Goal: Check status: Check status

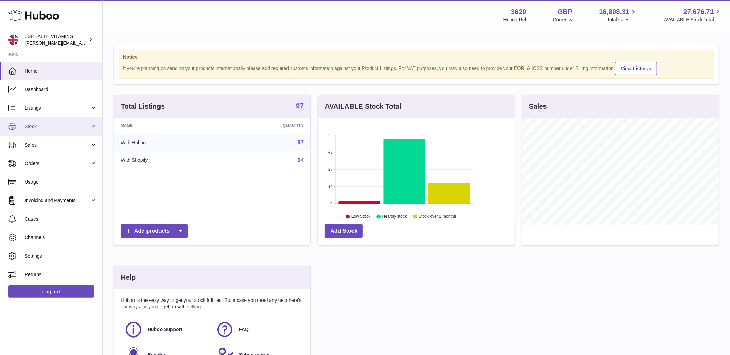
click at [54, 128] on span "Stock" at bounding box center [57, 126] width 65 height 7
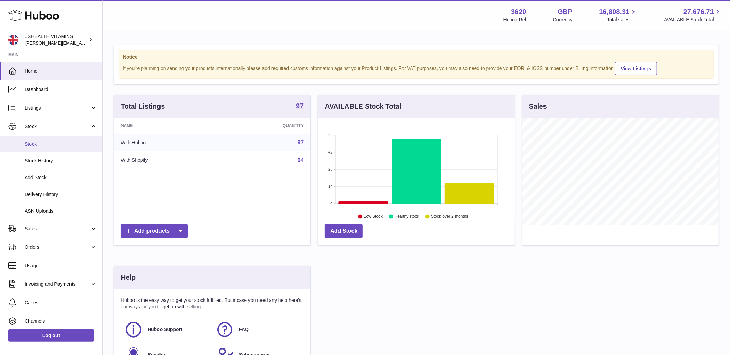
click at [47, 144] on span "Stock" at bounding box center [61, 144] width 73 height 7
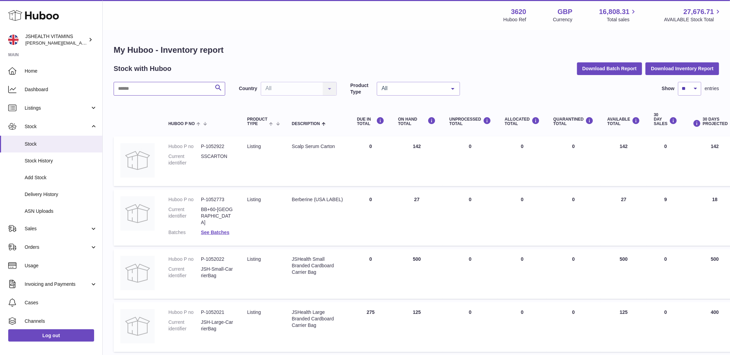
click at [137, 91] on input "text" at bounding box center [170, 89] width 112 height 14
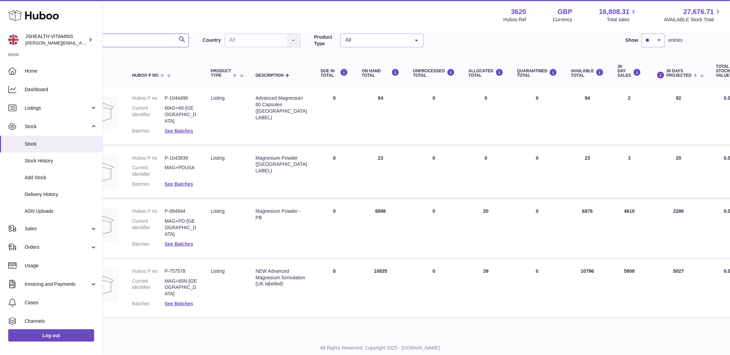
scroll to position [48, 0]
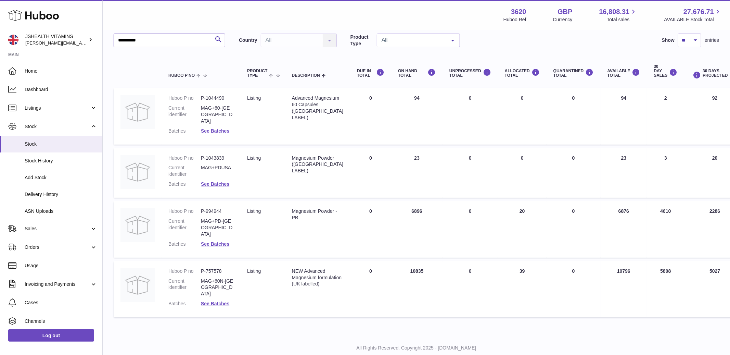
type input "*********"
click at [225, 268] on dd "P-757578" at bounding box center [217, 271] width 33 height 7
drag, startPoint x: 210, startPoint y: 259, endPoint x: 201, endPoint y: 259, distance: 8.6
click at [201, 268] on dd "P-757578" at bounding box center [217, 271] width 33 height 7
copy dd "P-757578"
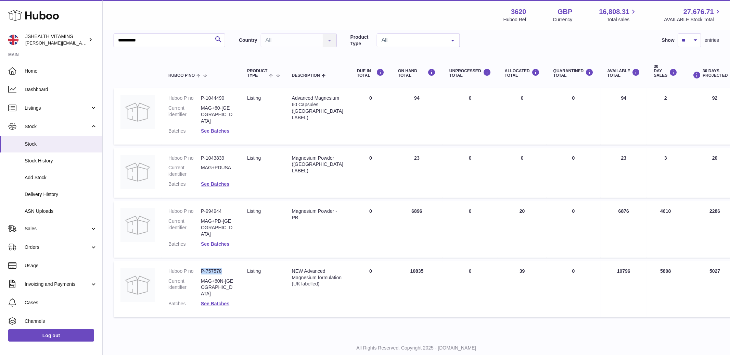
click at [219, 241] on link "See Batches" at bounding box center [215, 243] width 28 height 5
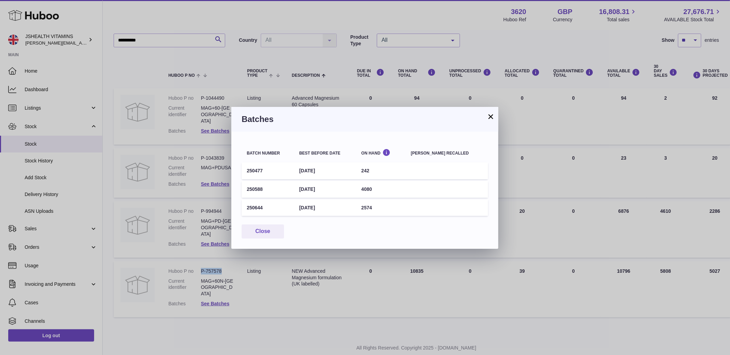
click at [491, 113] on button "×" at bounding box center [491, 116] width 8 height 8
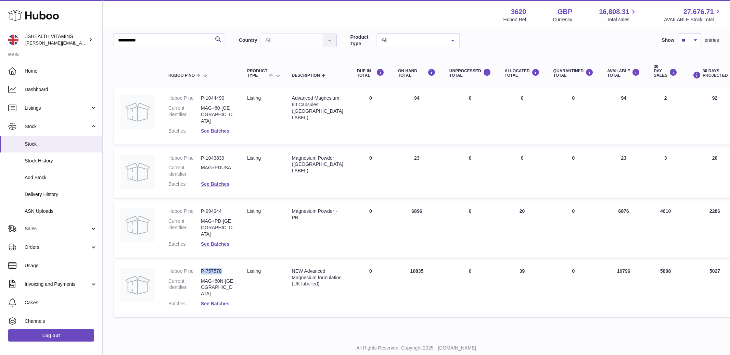
click at [204, 301] on link "See Batches" at bounding box center [215, 303] width 28 height 5
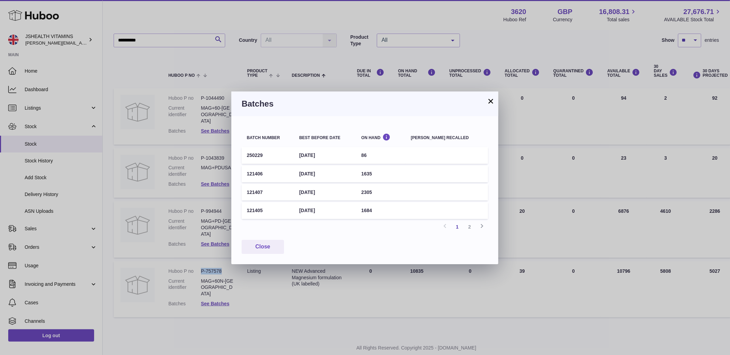
drag, startPoint x: 247, startPoint y: 209, endPoint x: 287, endPoint y: 213, distance: 39.9
click at [287, 213] on td "121405" at bounding box center [268, 210] width 52 height 17
copy td "121405"
drag, startPoint x: 490, startPoint y: 103, endPoint x: 486, endPoint y: 104, distance: 4.7
click at [490, 103] on button "×" at bounding box center [491, 101] width 8 height 8
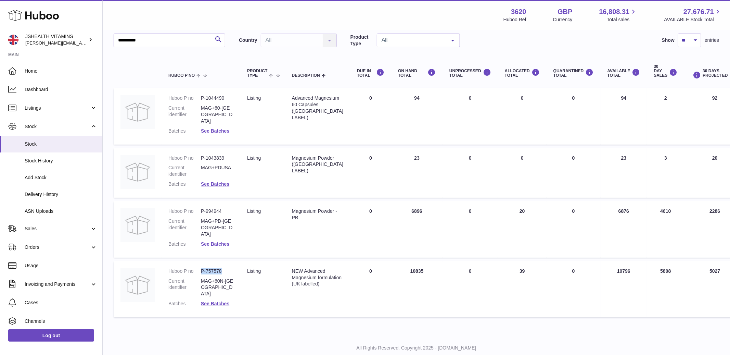
click at [210, 241] on link "See Batches" at bounding box center [215, 243] width 28 height 5
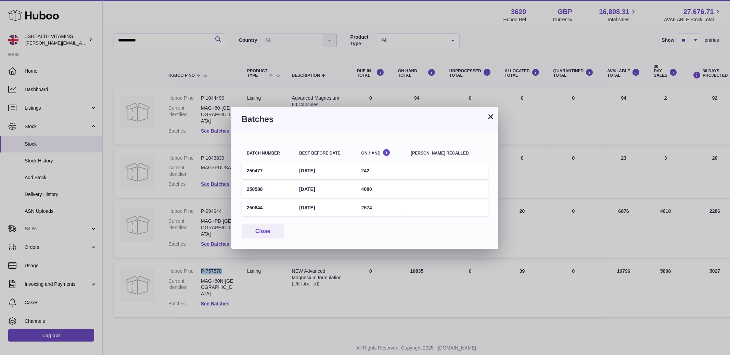
drag, startPoint x: 263, startPoint y: 206, endPoint x: 268, endPoint y: 205, distance: 4.8
click at [268, 205] on td "250644" at bounding box center [268, 207] width 52 height 17
copy td "250644"
click at [488, 116] on button "×" at bounding box center [491, 116] width 8 height 8
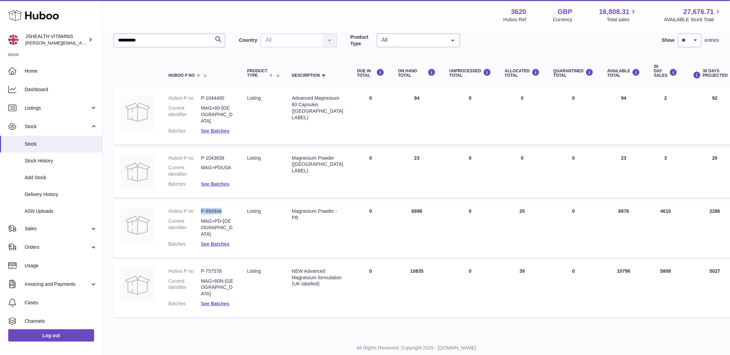
drag, startPoint x: 223, startPoint y: 206, endPoint x: 216, endPoint y: 203, distance: 8.1
click at [202, 208] on dd "P-994944" at bounding box center [217, 211] width 33 height 7
copy dd "P-994944"
click at [53, 334] on link "Log out" at bounding box center [51, 335] width 86 height 12
